Goal: Check status: Check status

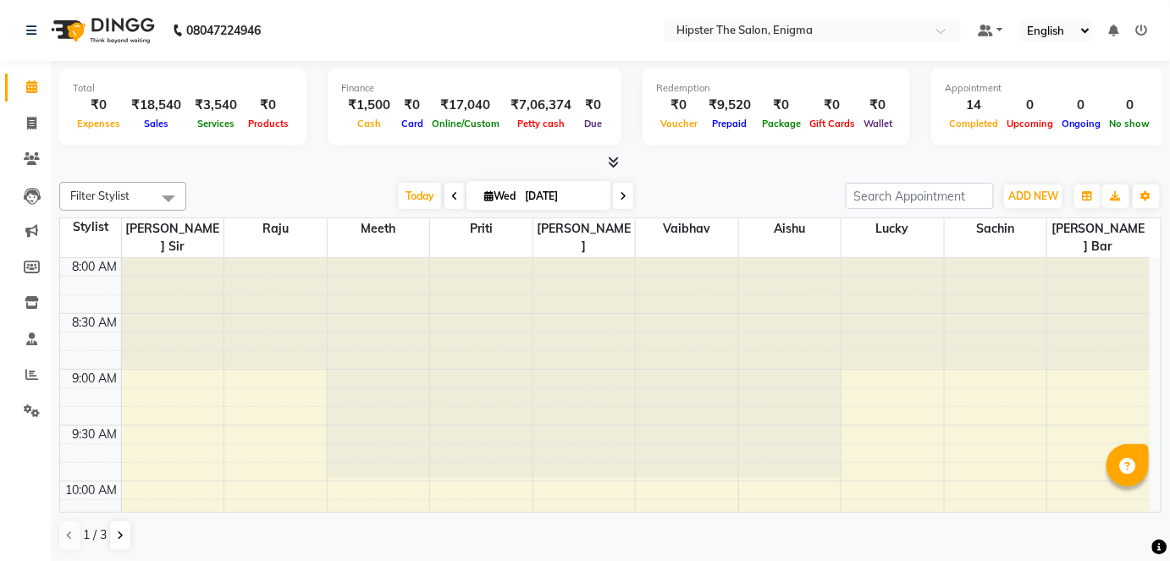
scroll to position [1164, 0]
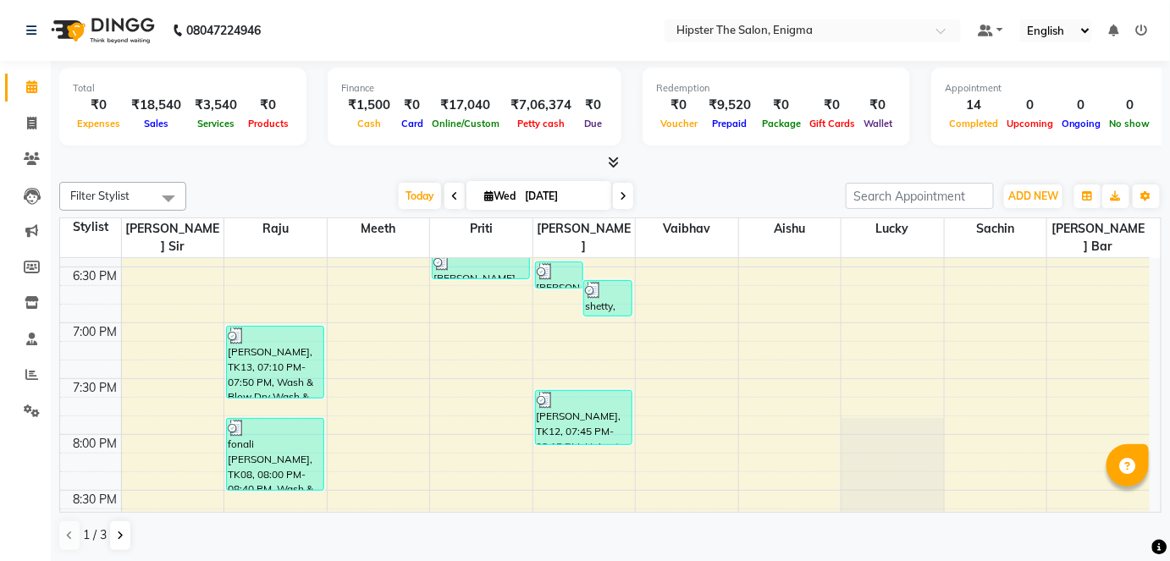
click at [554, 196] on input "[DATE]" at bounding box center [562, 196] width 85 height 25
select select "9"
select select "2025"
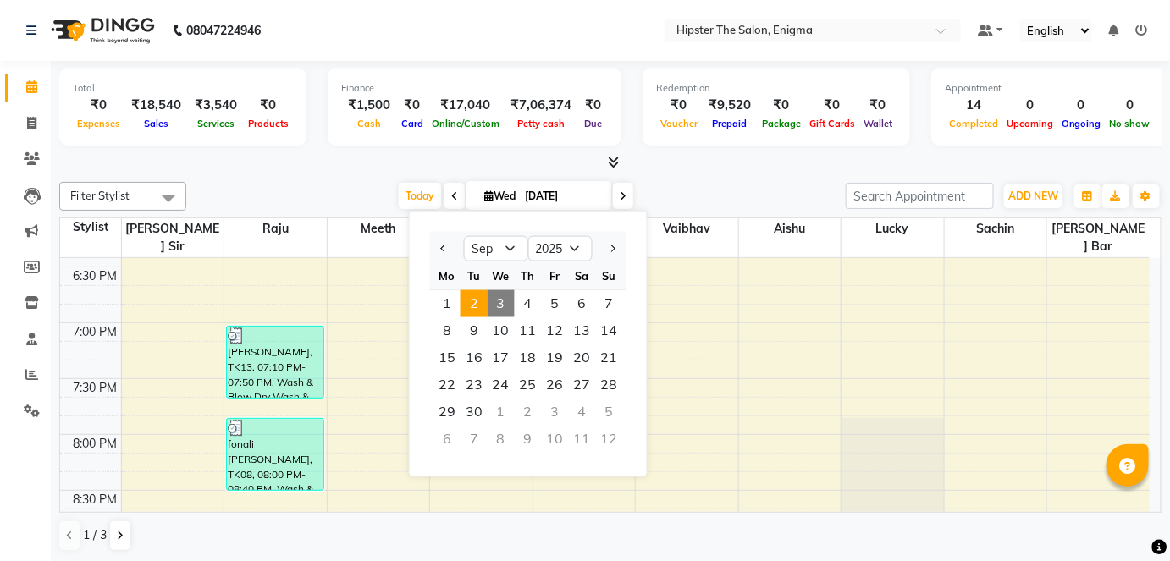
click at [472, 303] on span "2" at bounding box center [474, 303] width 27 height 27
type input "02-09-2025"
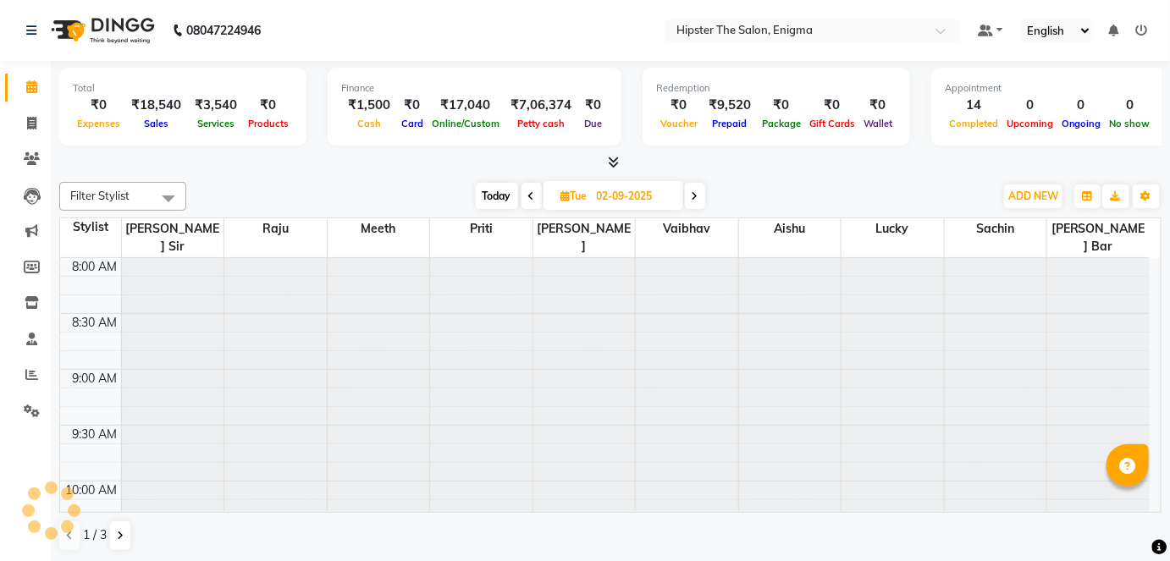
scroll to position [1273, 0]
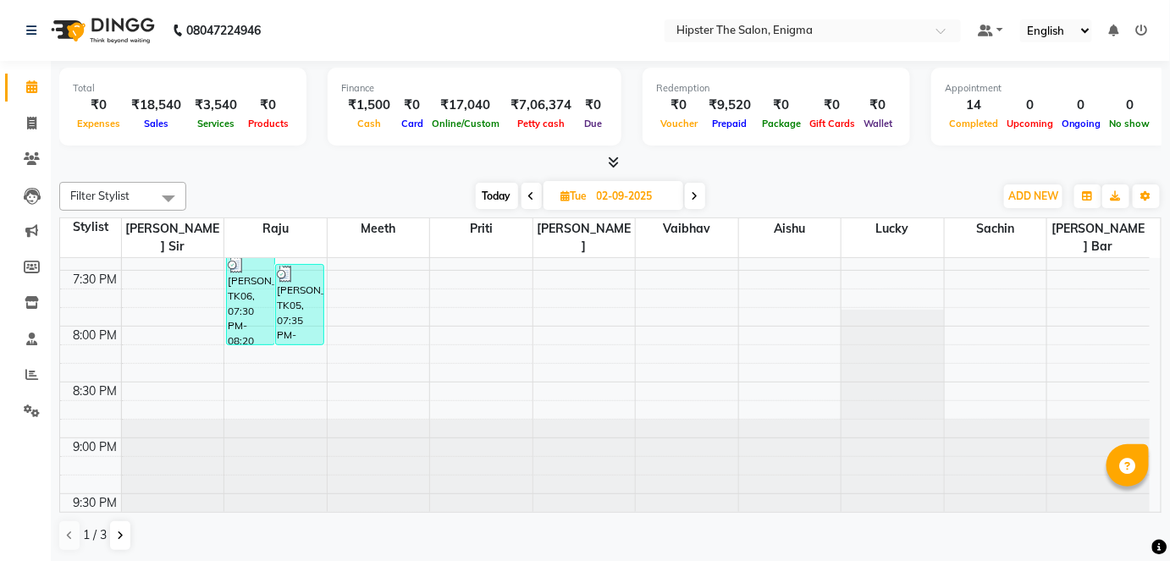
click at [625, 196] on input "02-09-2025" at bounding box center [634, 196] width 85 height 25
select select "9"
select select "2025"
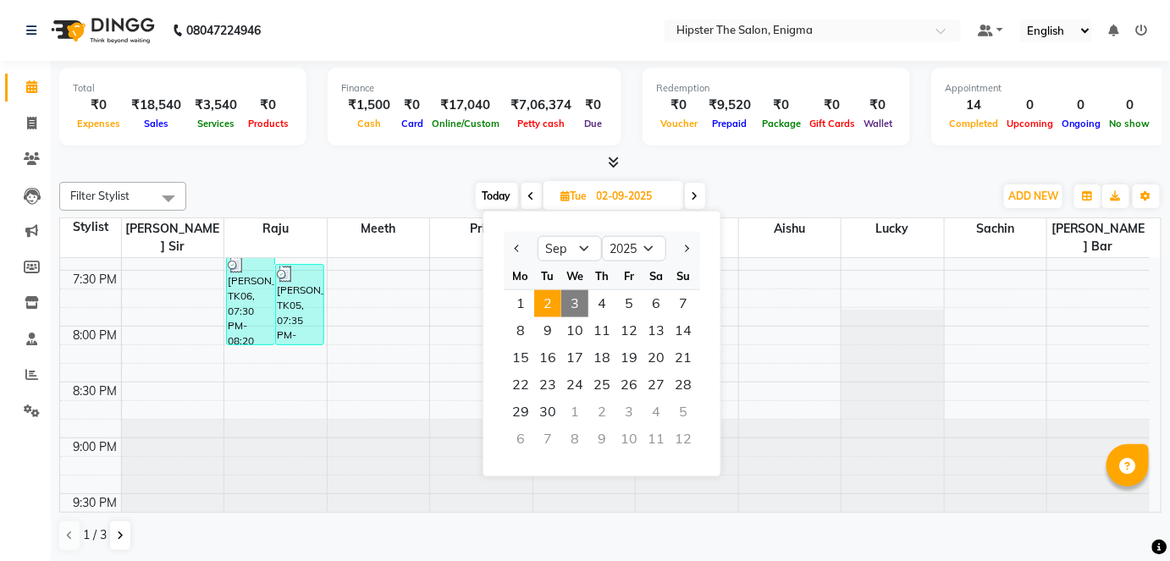
click at [565, 303] on span "3" at bounding box center [574, 303] width 27 height 27
type input "[DATE]"
